Goal: Navigation & Orientation: Find specific page/section

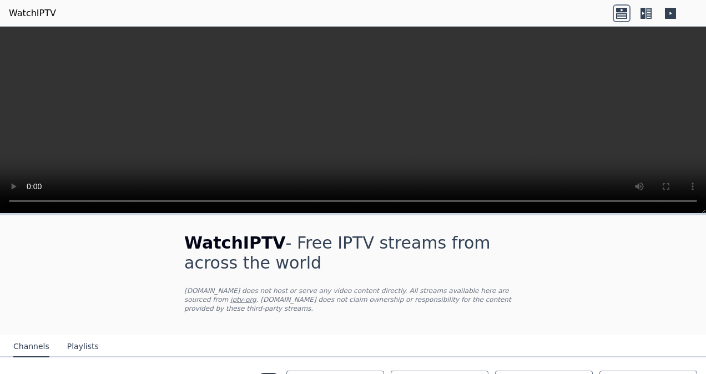
click at [24, 343] on button "Channels" at bounding box center [31, 346] width 36 height 21
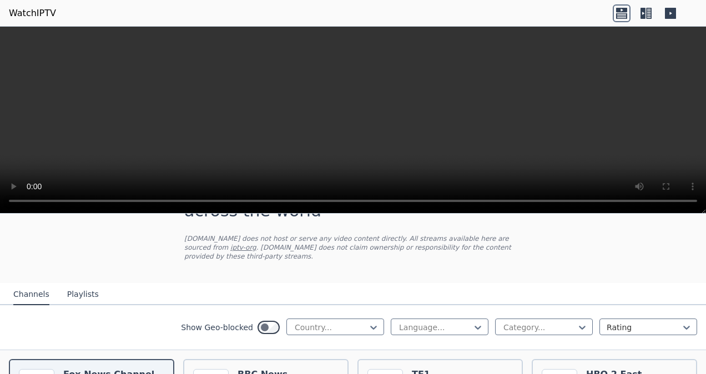
scroll to position [31, 0]
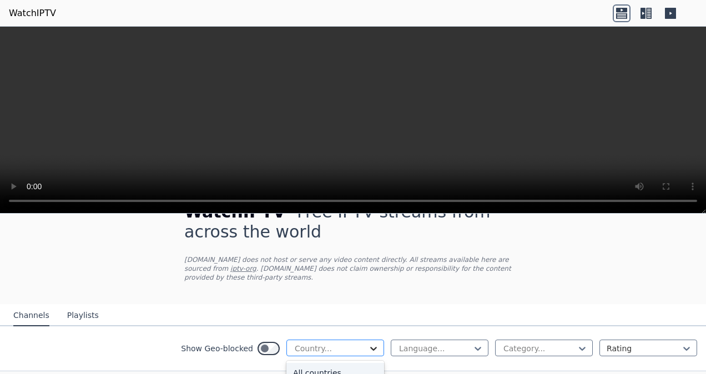
click at [368, 343] on icon at bounding box center [373, 348] width 11 height 11
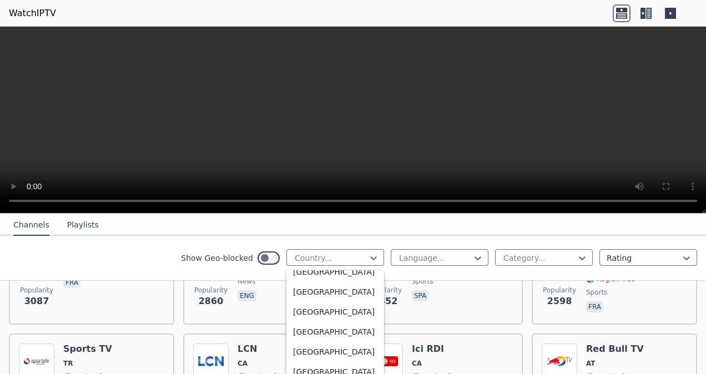
scroll to position [386, 0]
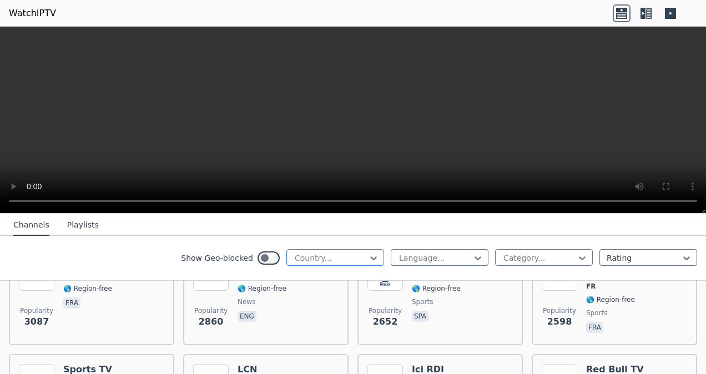
click at [323, 261] on div at bounding box center [331, 258] width 74 height 11
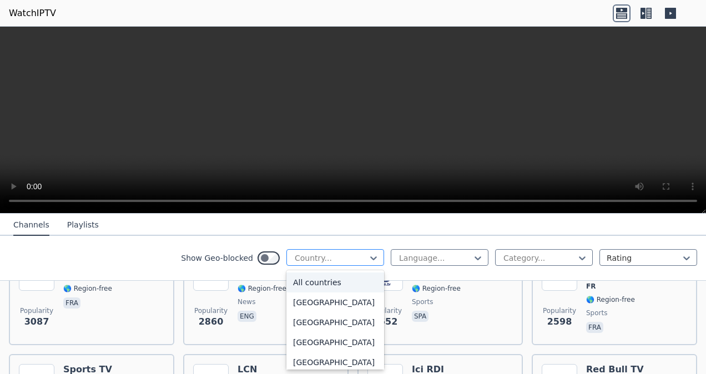
click at [324, 252] on div "Country..." at bounding box center [335, 257] width 98 height 17
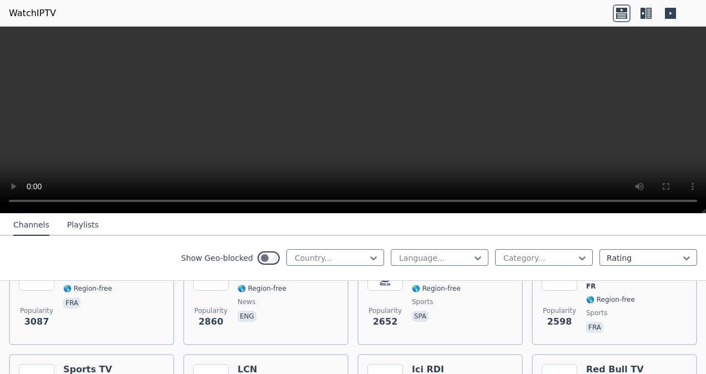
click at [38, 220] on button "Channels" at bounding box center [31, 225] width 36 height 21
click at [670, 14] on icon at bounding box center [671, 13] width 18 height 18
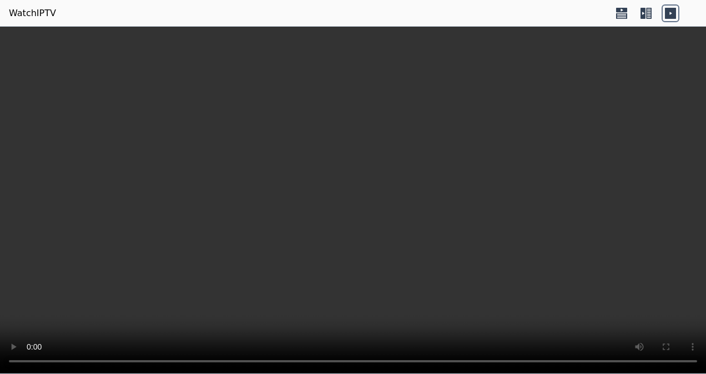
click at [670, 14] on icon at bounding box center [671, 13] width 18 height 18
click at [647, 16] on icon at bounding box center [646, 13] width 18 height 18
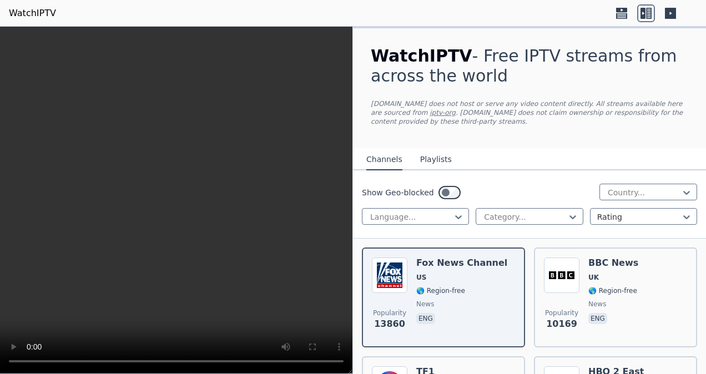
click at [626, 14] on icon at bounding box center [621, 16] width 11 height 6
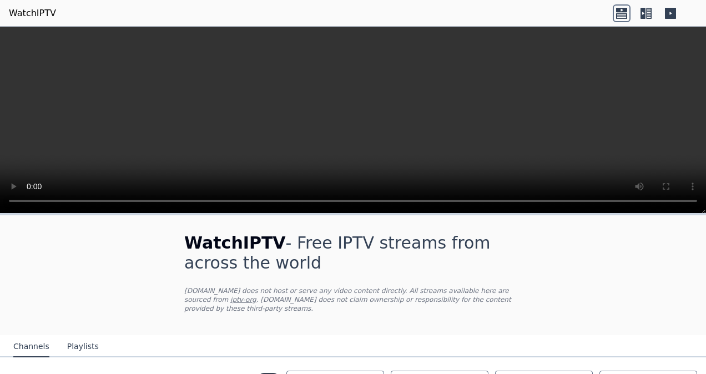
click at [646, 14] on icon at bounding box center [649, 13] width 6 height 11
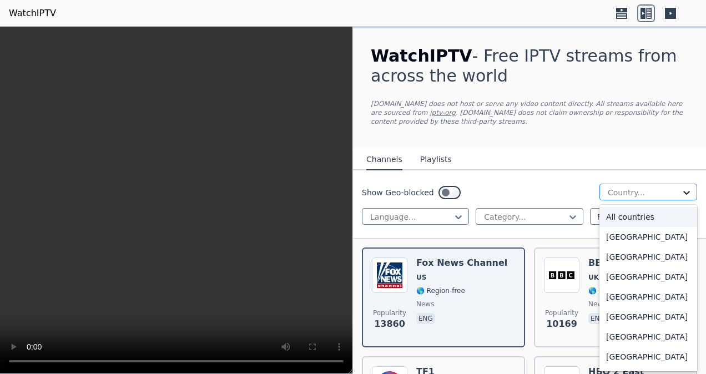
click at [682, 193] on icon at bounding box center [686, 192] width 11 height 11
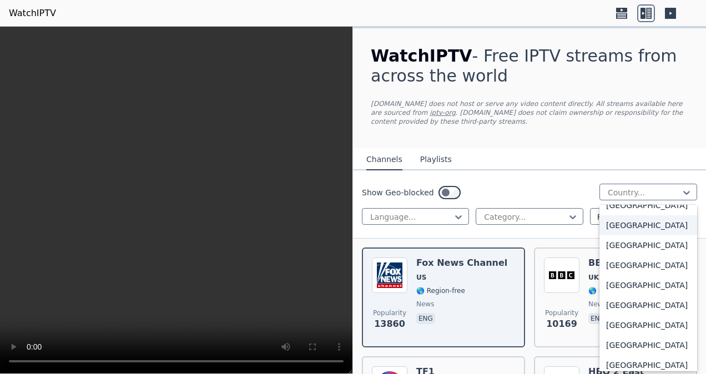
click at [633, 235] on div "[GEOGRAPHIC_DATA]" at bounding box center [649, 225] width 98 height 20
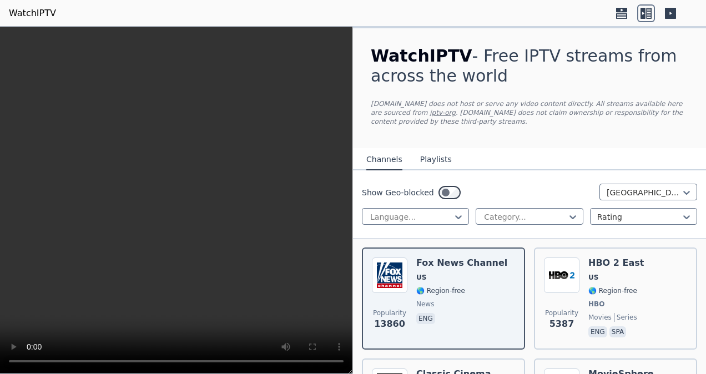
click at [429, 161] on button "Playlists" at bounding box center [436, 159] width 32 height 21
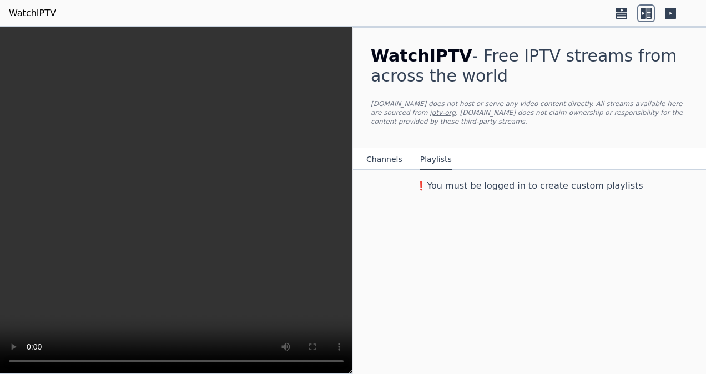
click at [369, 152] on button "Channels" at bounding box center [384, 159] width 36 height 21
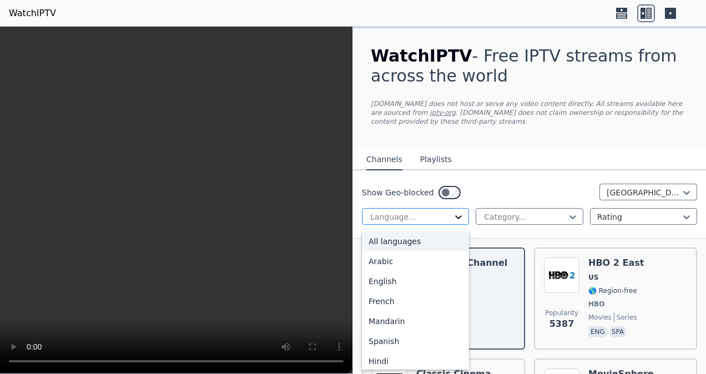
click at [457, 214] on icon at bounding box center [458, 217] width 11 height 11
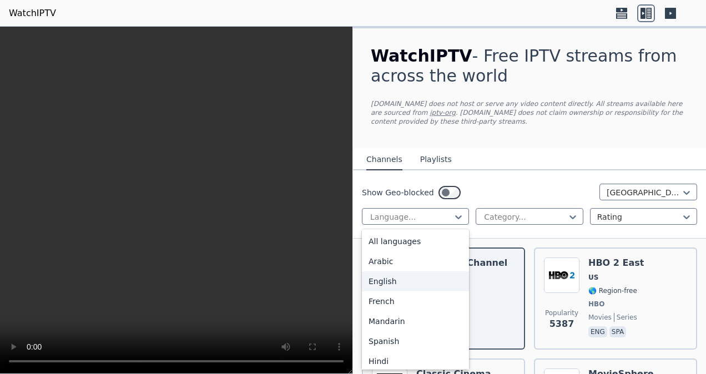
click at [393, 288] on div "English" at bounding box center [415, 281] width 107 height 20
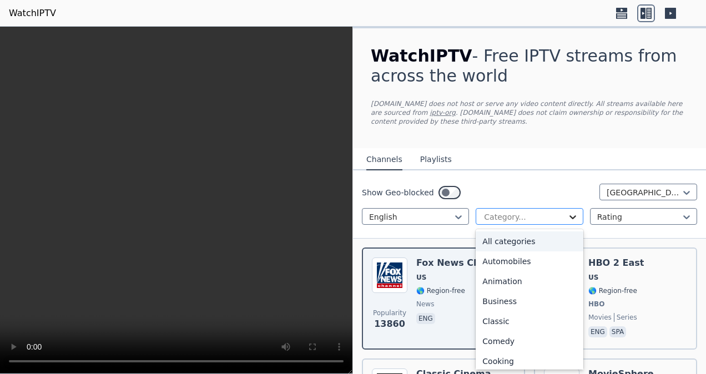
click at [570, 218] on icon at bounding box center [573, 217] width 7 height 4
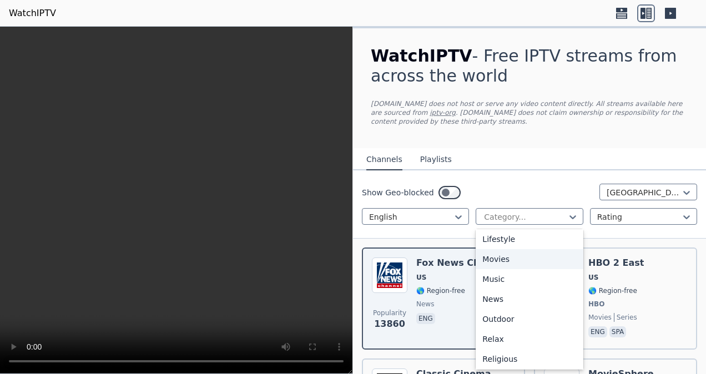
click at [521, 262] on div "Movies" at bounding box center [529, 259] width 107 height 20
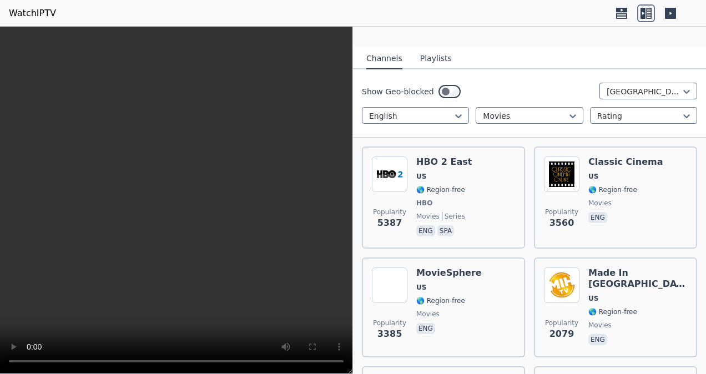
scroll to position [67, 0]
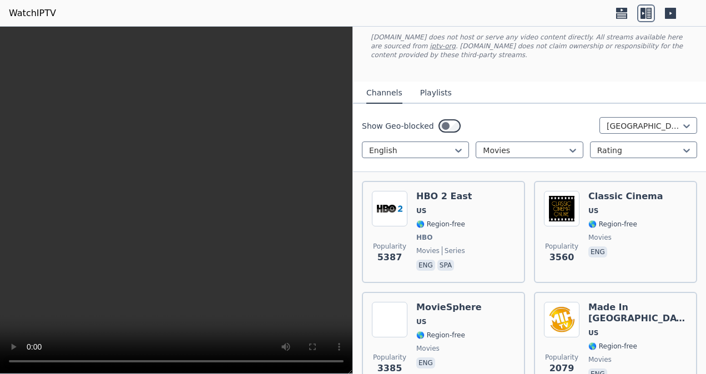
click at [256, 17] on header "WatchIPTV" at bounding box center [353, 13] width 706 height 27
